Goal: Task Accomplishment & Management: Complete application form

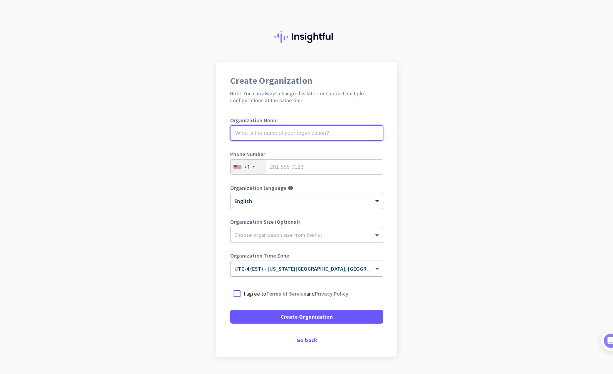
click at [243, 134] on input "text" at bounding box center [306, 132] width 153 height 15
type input "iCareManager, LLC"
type input "3013796662"
click at [235, 295] on div at bounding box center [237, 294] width 14 height 14
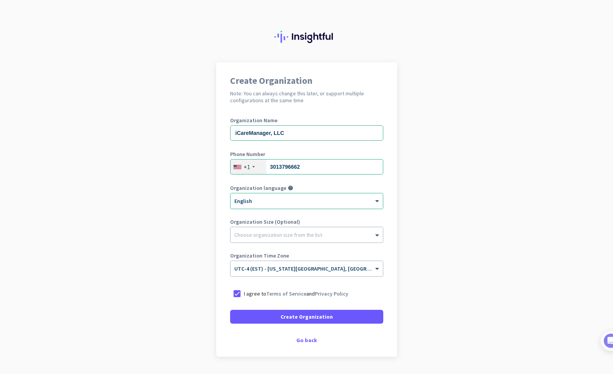
click at [193, 246] on app-onboarding-organization "Create Organization Note: You can always change this later, or support multiple…" at bounding box center [306, 228] width 613 height 333
click at [304, 339] on div "Go back" at bounding box center [306, 340] width 153 height 5
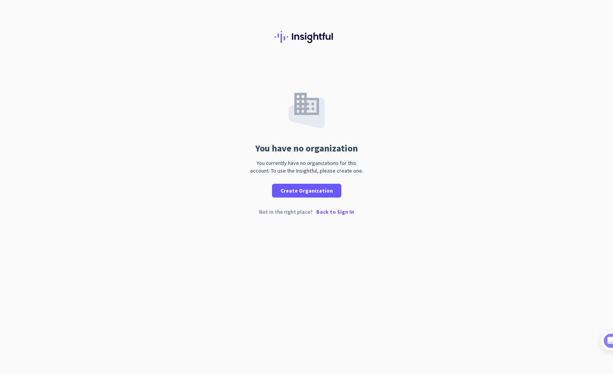
click at [300, 265] on div "You have no organization You currently have no organizations for this account. …" at bounding box center [306, 187] width 613 height 374
click at [339, 210] on p "Back to Sign In" at bounding box center [335, 211] width 38 height 5
